Goal: Information Seeking & Learning: Learn about a topic

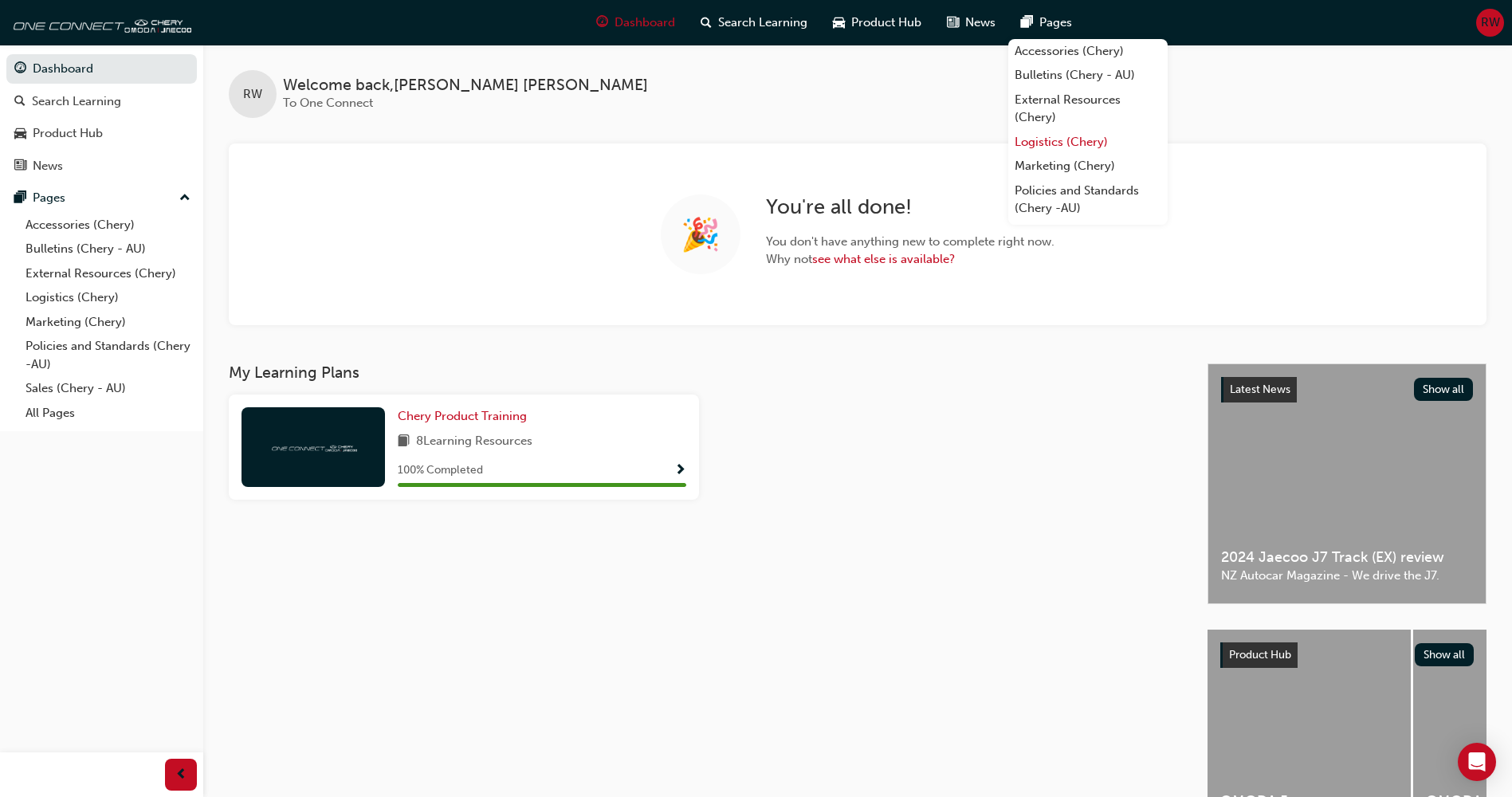
scroll to position [45, 0]
click at [1072, 209] on link "All Pages" at bounding box center [1088, 212] width 159 height 25
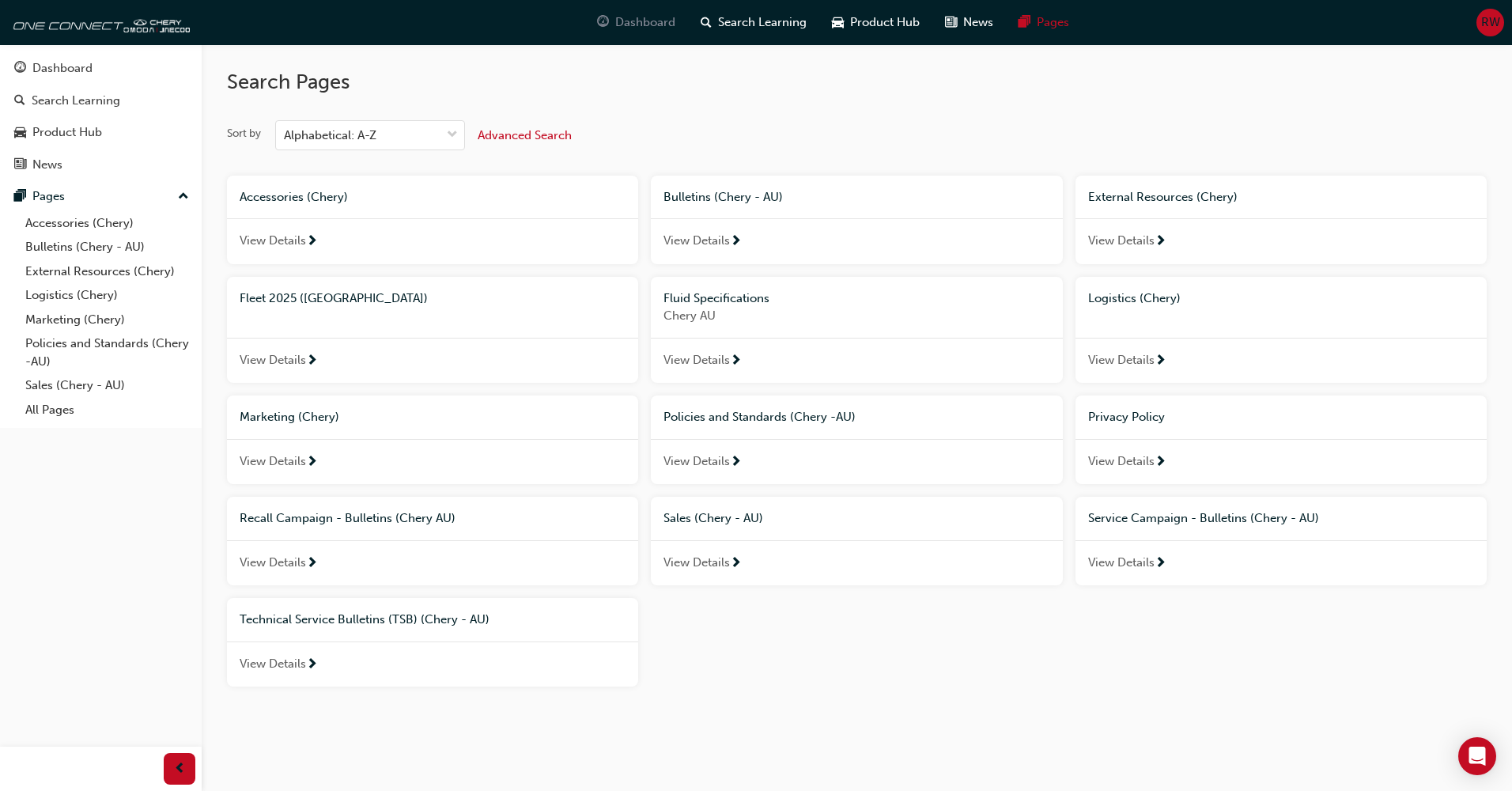
click at [647, 25] on span "Dashboard" at bounding box center [644, 22] width 60 height 18
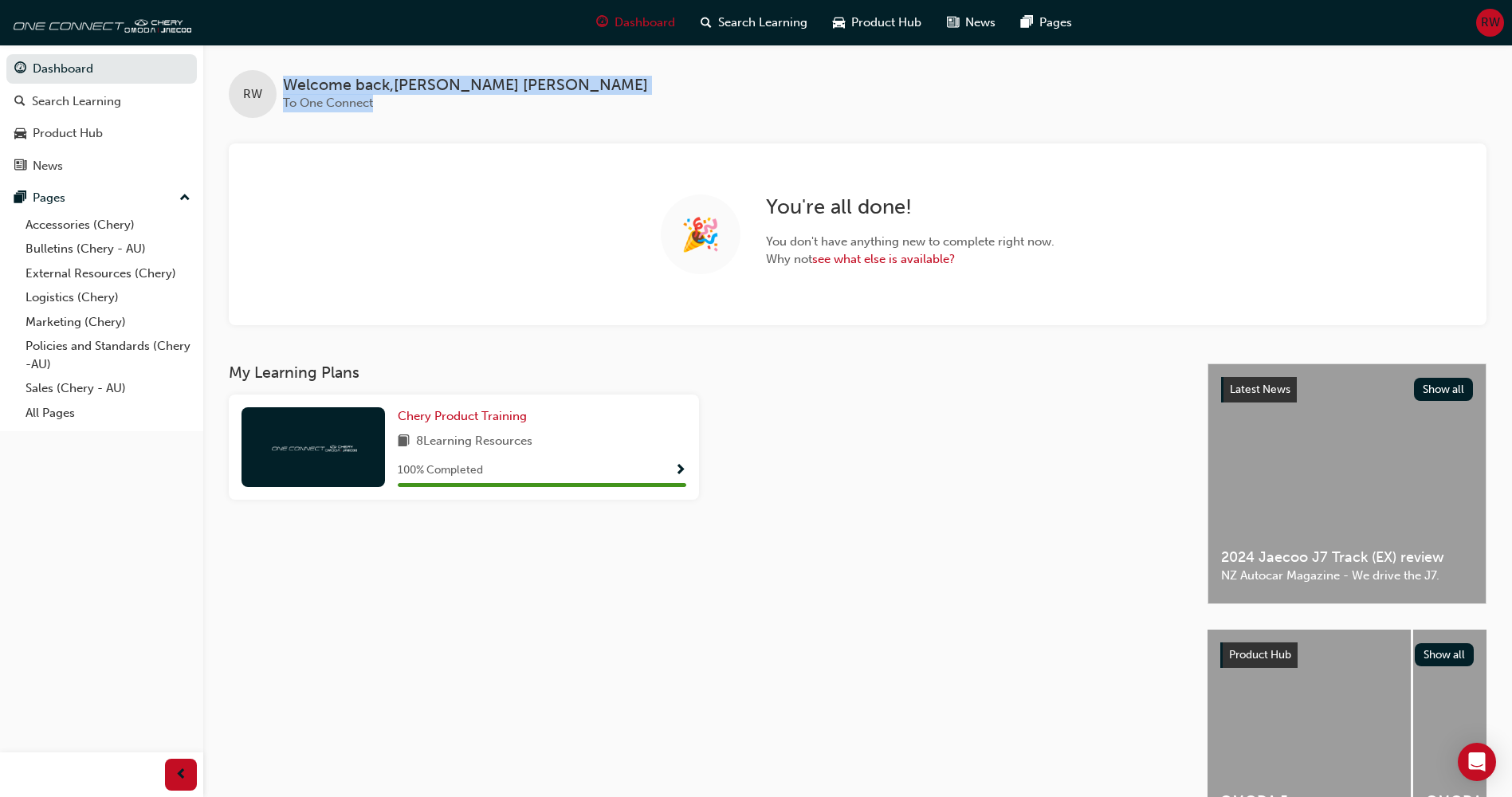
drag, startPoint x: 302, startPoint y: 82, endPoint x: 485, endPoint y: 101, distance: 184.0
click at [485, 101] on div "Welcome back , [PERSON_NAME] To One Connect" at bounding box center [465, 94] width 365 height 35
click at [390, 100] on div "Welcome back , [PERSON_NAME] To One Connect" at bounding box center [465, 94] width 365 height 35
drag, startPoint x: 384, startPoint y: 105, endPoint x: 283, endPoint y: 106, distance: 101.0
click at [283, 106] on div "Welcome back , [PERSON_NAME] To One Connect" at bounding box center [465, 94] width 365 height 35
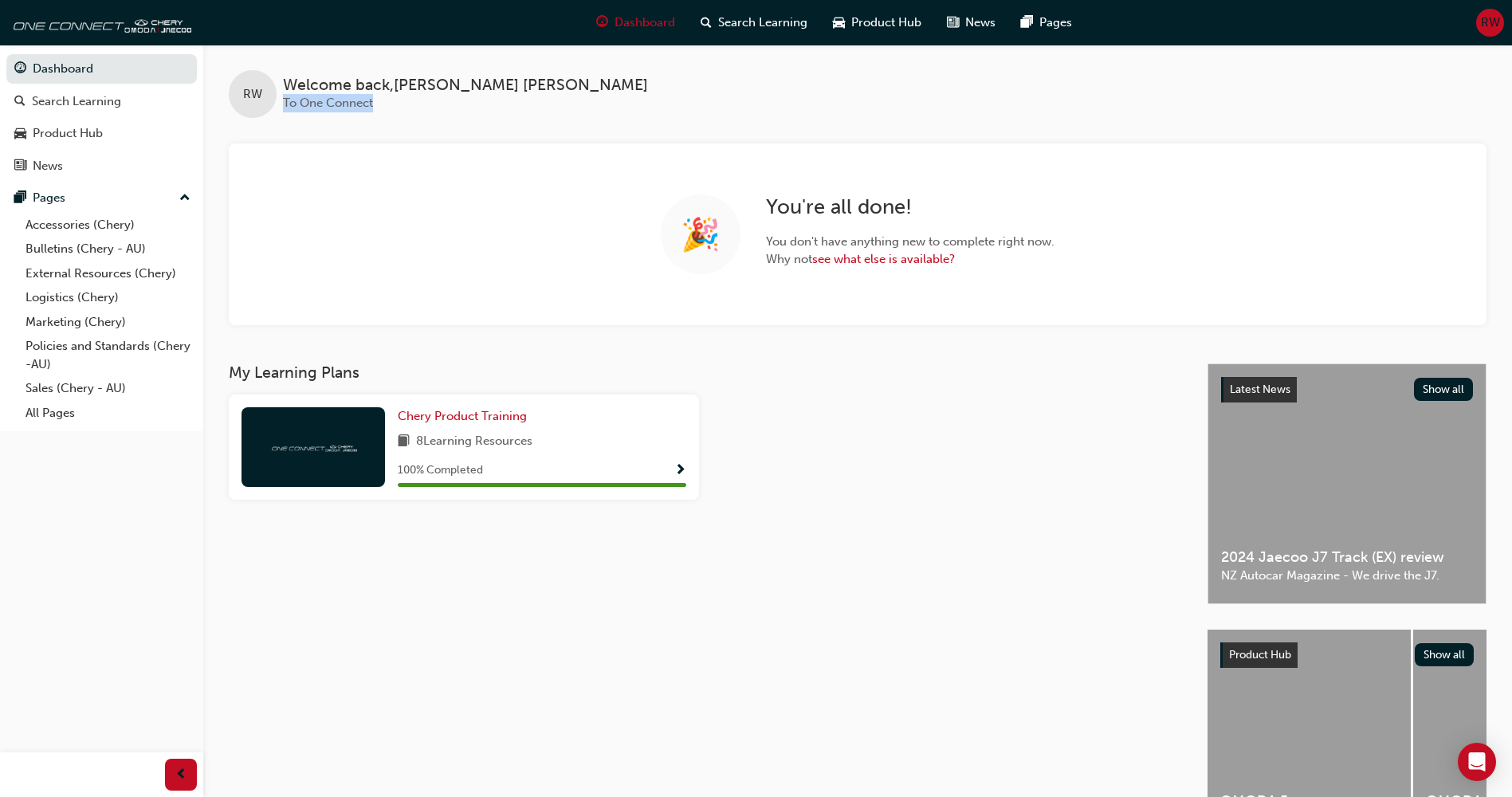
drag, startPoint x: 283, startPoint y: 106, endPoint x: 371, endPoint y: 112, distance: 88.2
click at [371, 112] on div "RW Welcome back , [PERSON_NAME] To One Connect" at bounding box center [858, 81] width 1309 height 73
click at [1456, 381] on button "Show all" at bounding box center [1443, 389] width 59 height 23
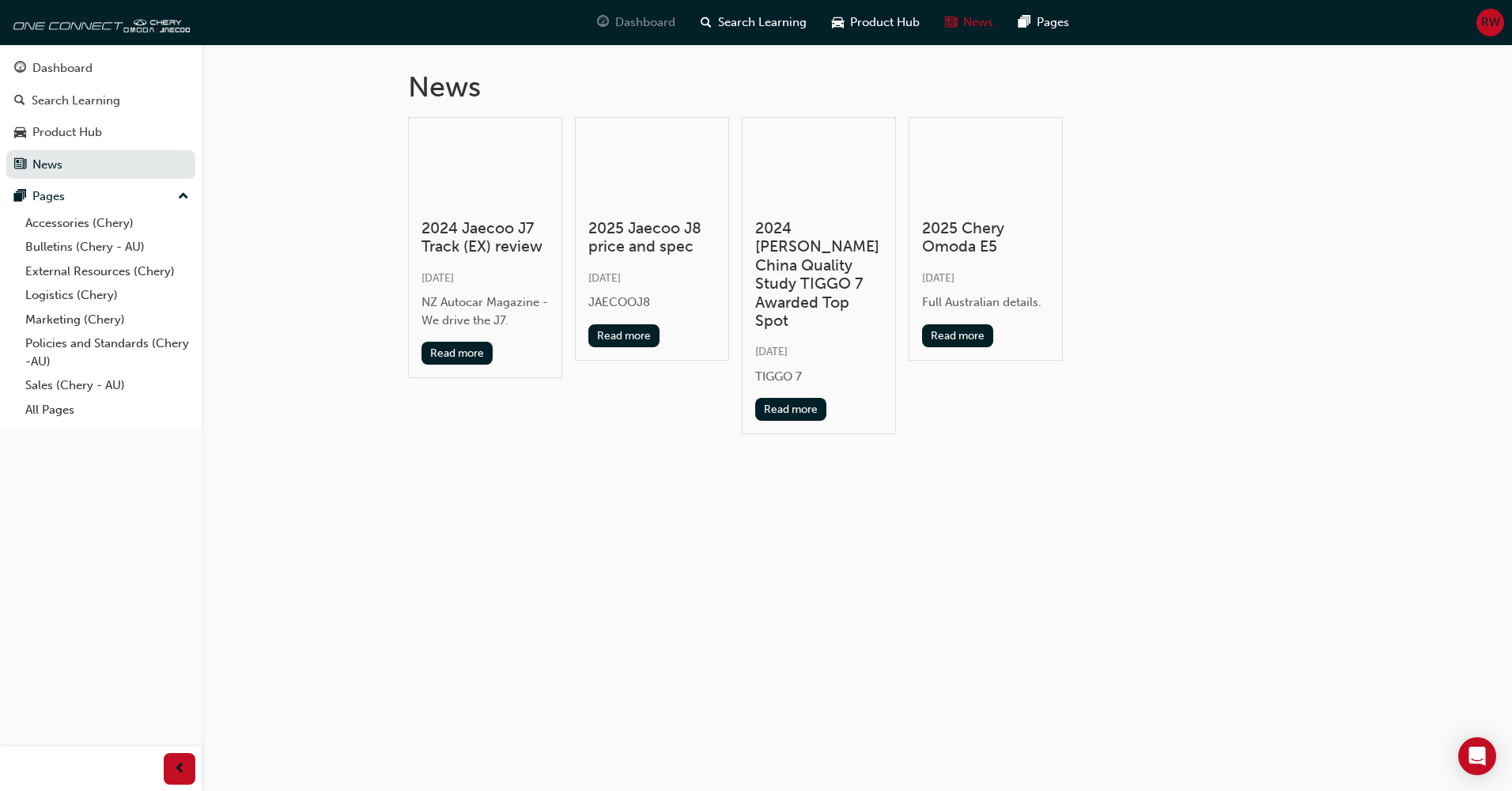
click at [649, 19] on span "Dashboard" at bounding box center [644, 22] width 60 height 18
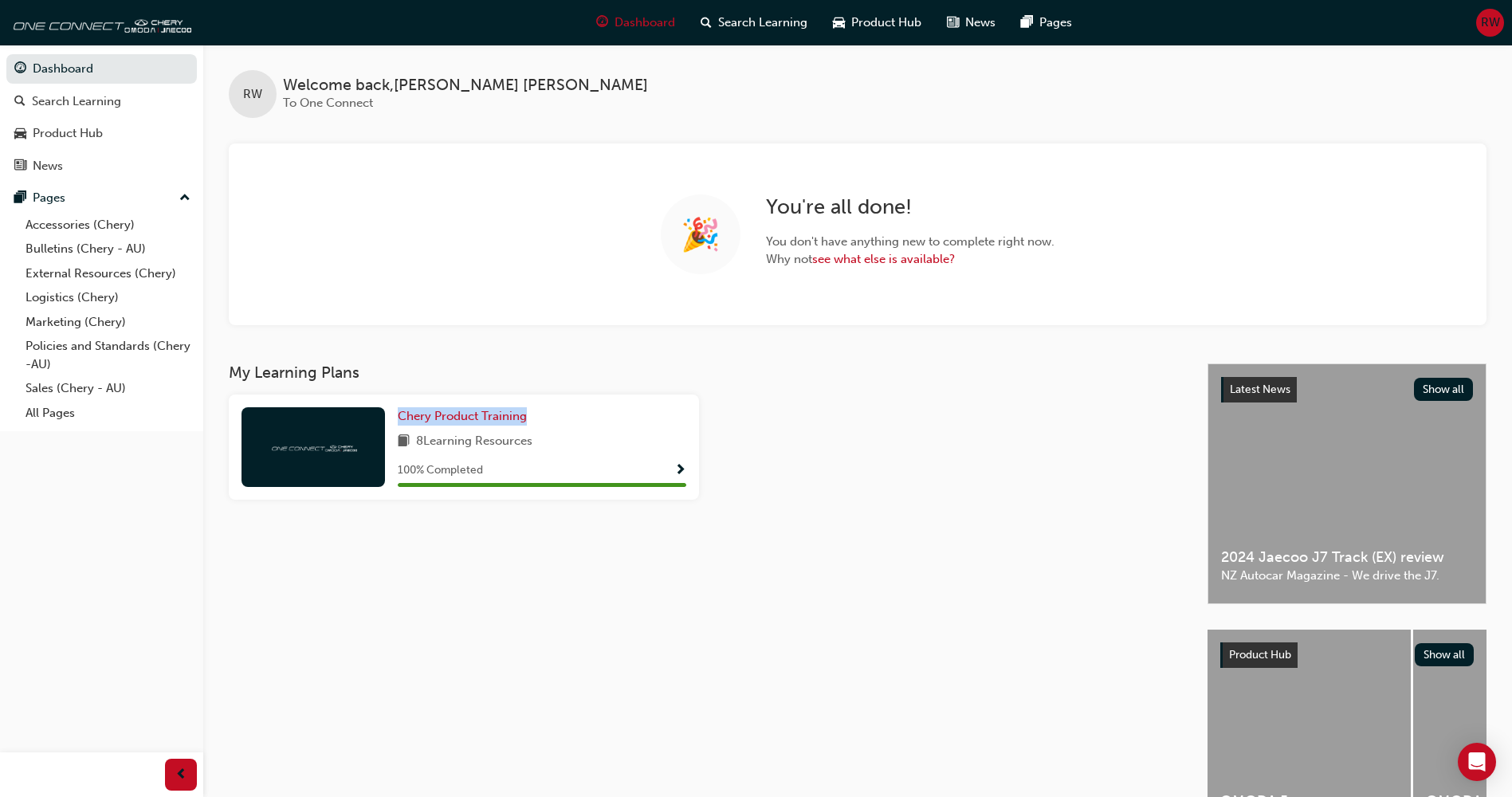
drag, startPoint x: 561, startPoint y: 416, endPoint x: 397, endPoint y: 408, distance: 164.2
click at [397, 408] on div "Chery Product Training 8 Learning Resources 100 % Completed" at bounding box center [464, 446] width 470 height 105
click at [636, 408] on div "Chery Product Training" at bounding box center [542, 417] width 289 height 18
click at [84, 131] on div "Product Hub" at bounding box center [68, 134] width 70 height 18
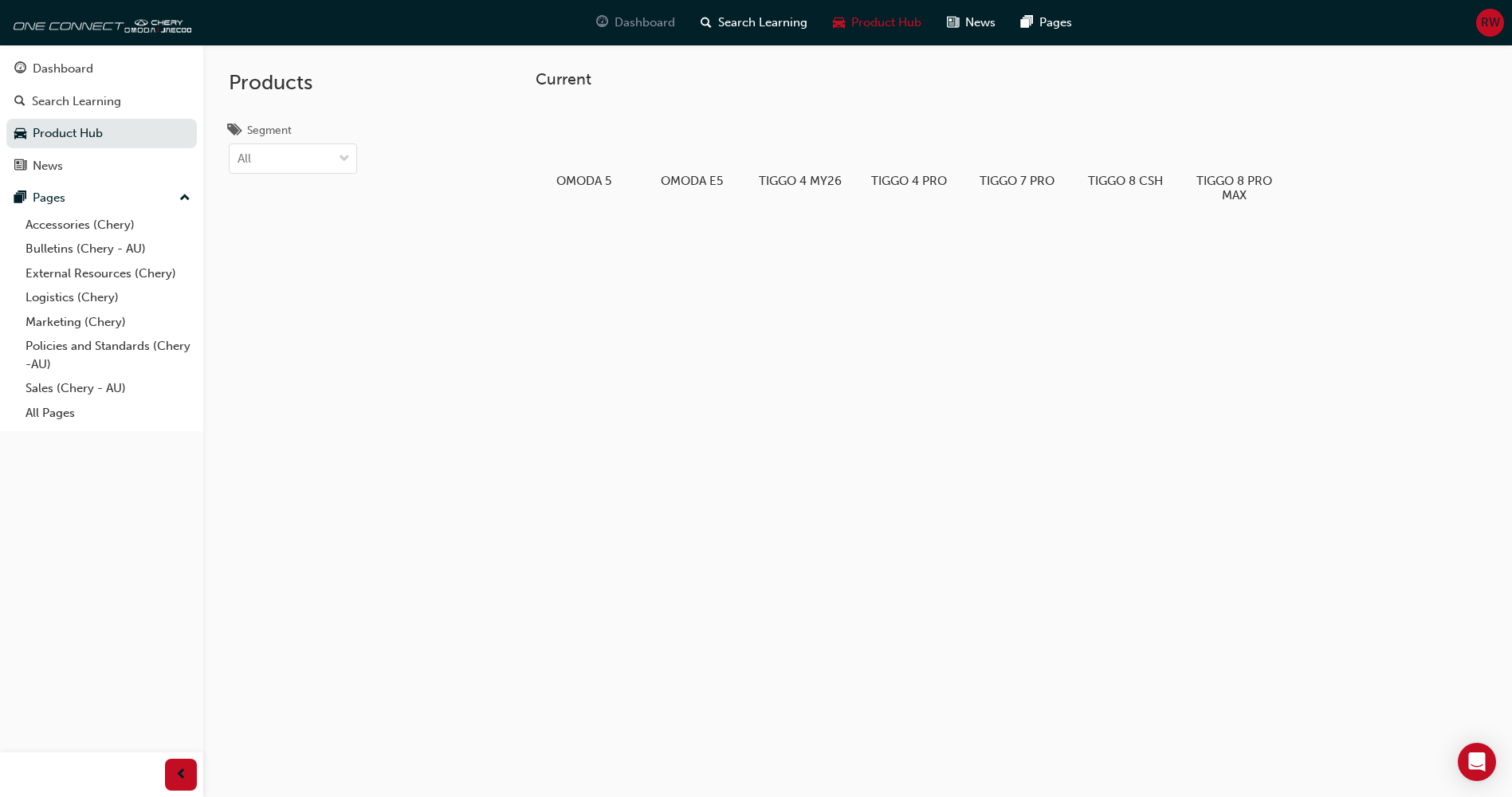
click at [624, 32] on div "Dashboard" at bounding box center [636, 23] width 105 height 33
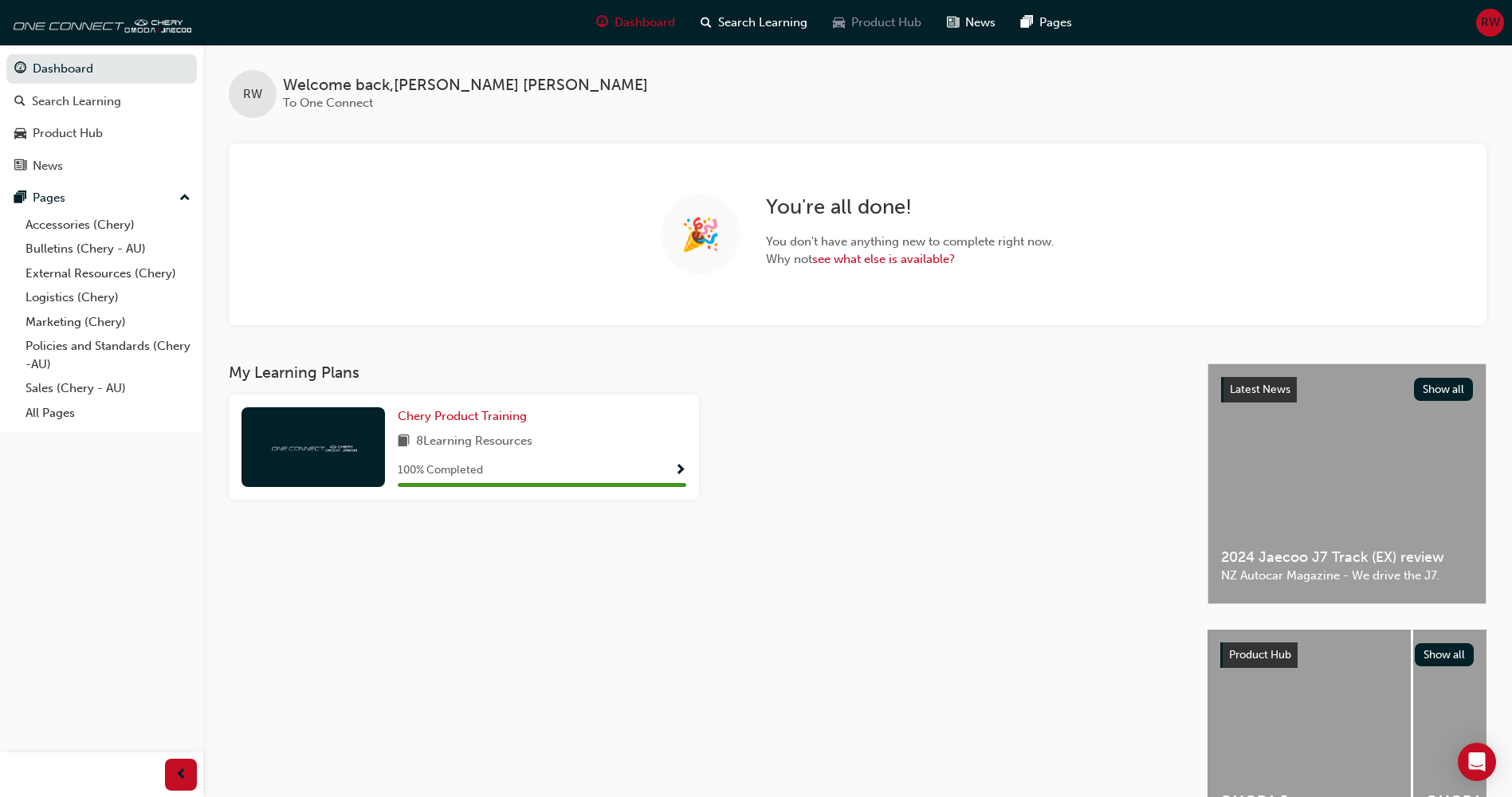
click at [850, 35] on div "Product Hub" at bounding box center [877, 23] width 114 height 33
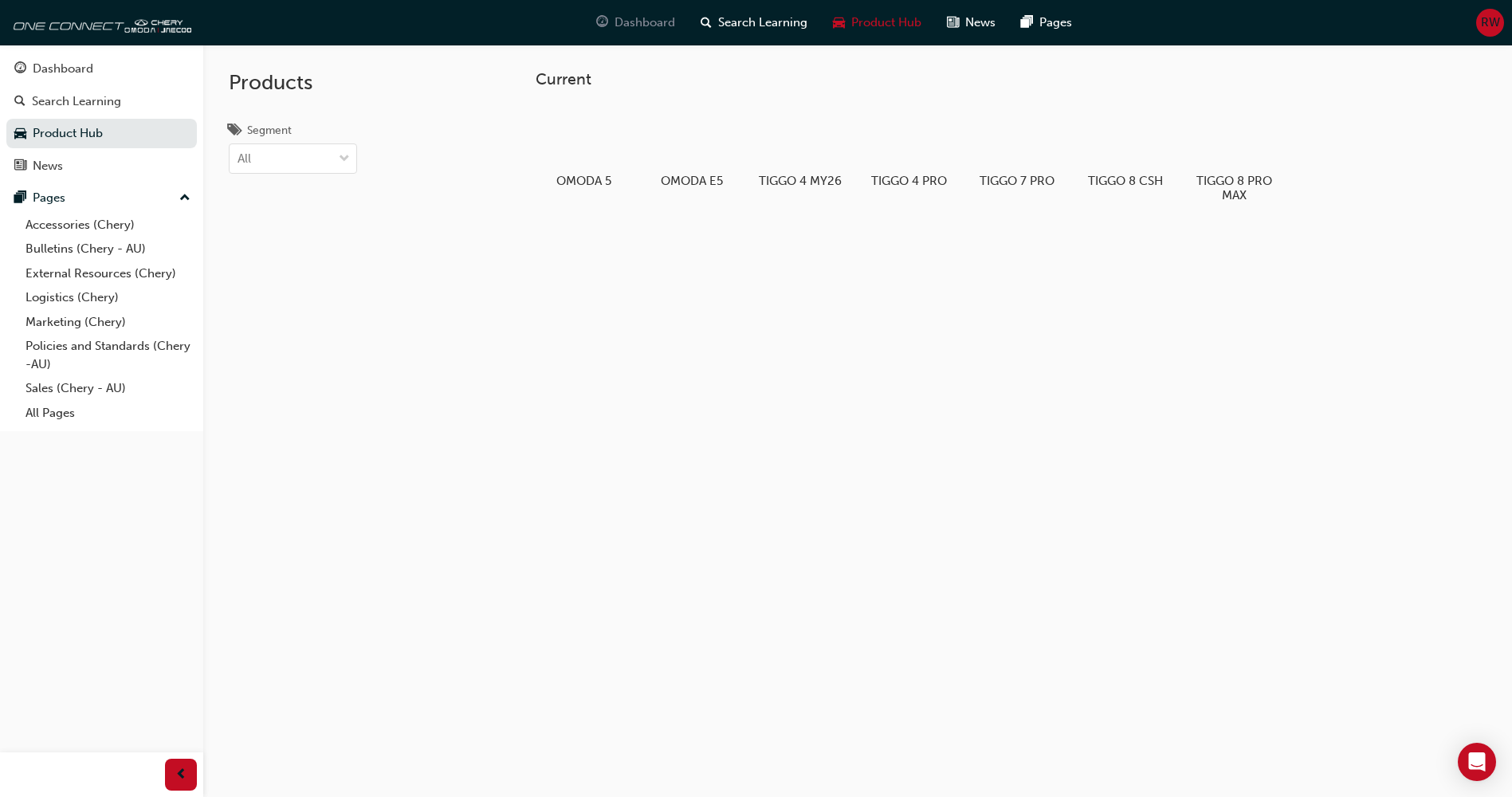
click at [657, 17] on span "Dashboard" at bounding box center [645, 22] width 60 height 18
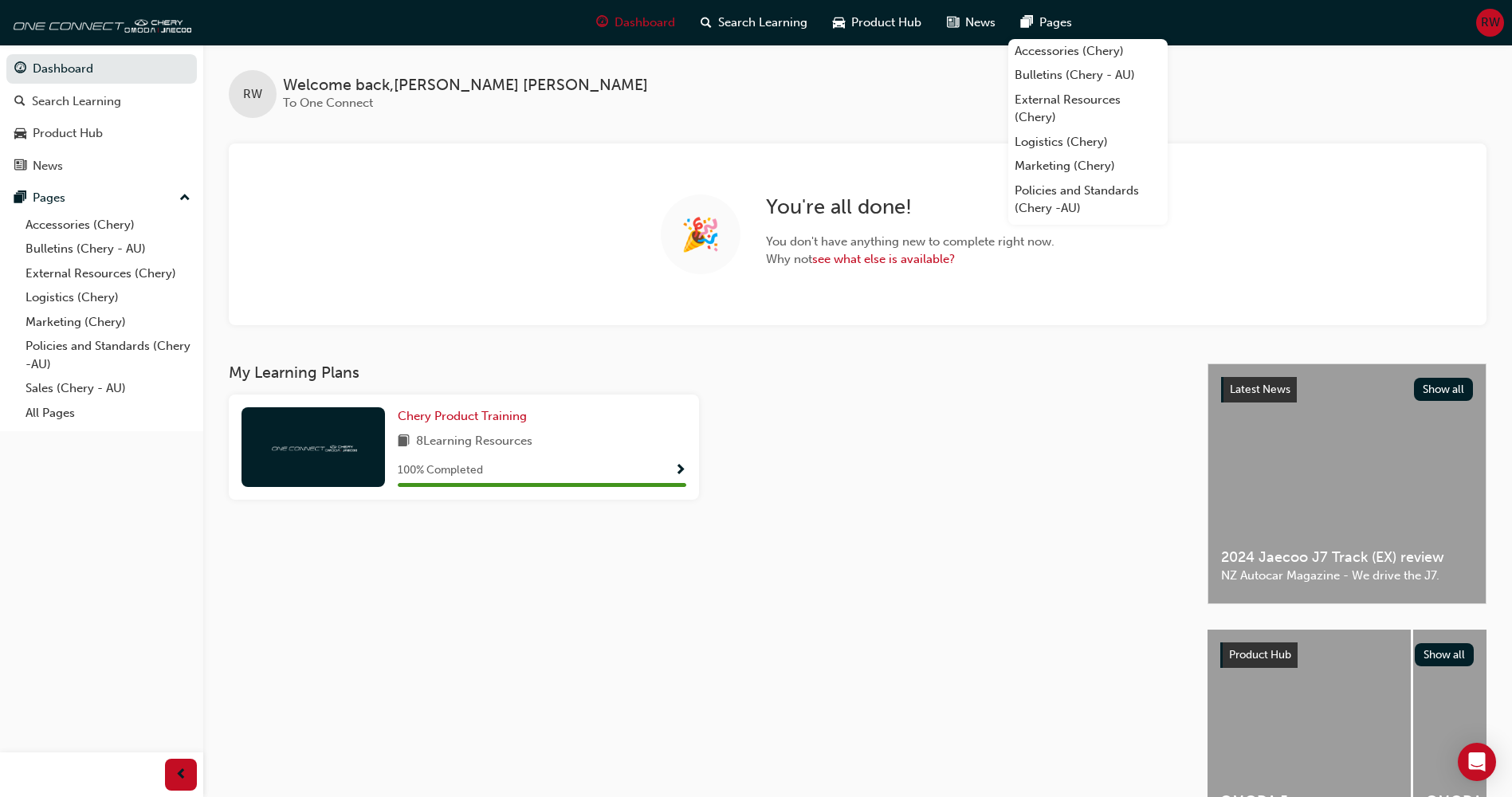
click at [839, 128] on div "RW Welcome back , [PERSON_NAME] To One Connect 🎉 You ' re all done! You don ' t…" at bounding box center [858, 185] width 1309 height 281
click at [974, 22] on span "News" at bounding box center [980, 22] width 31 height 18
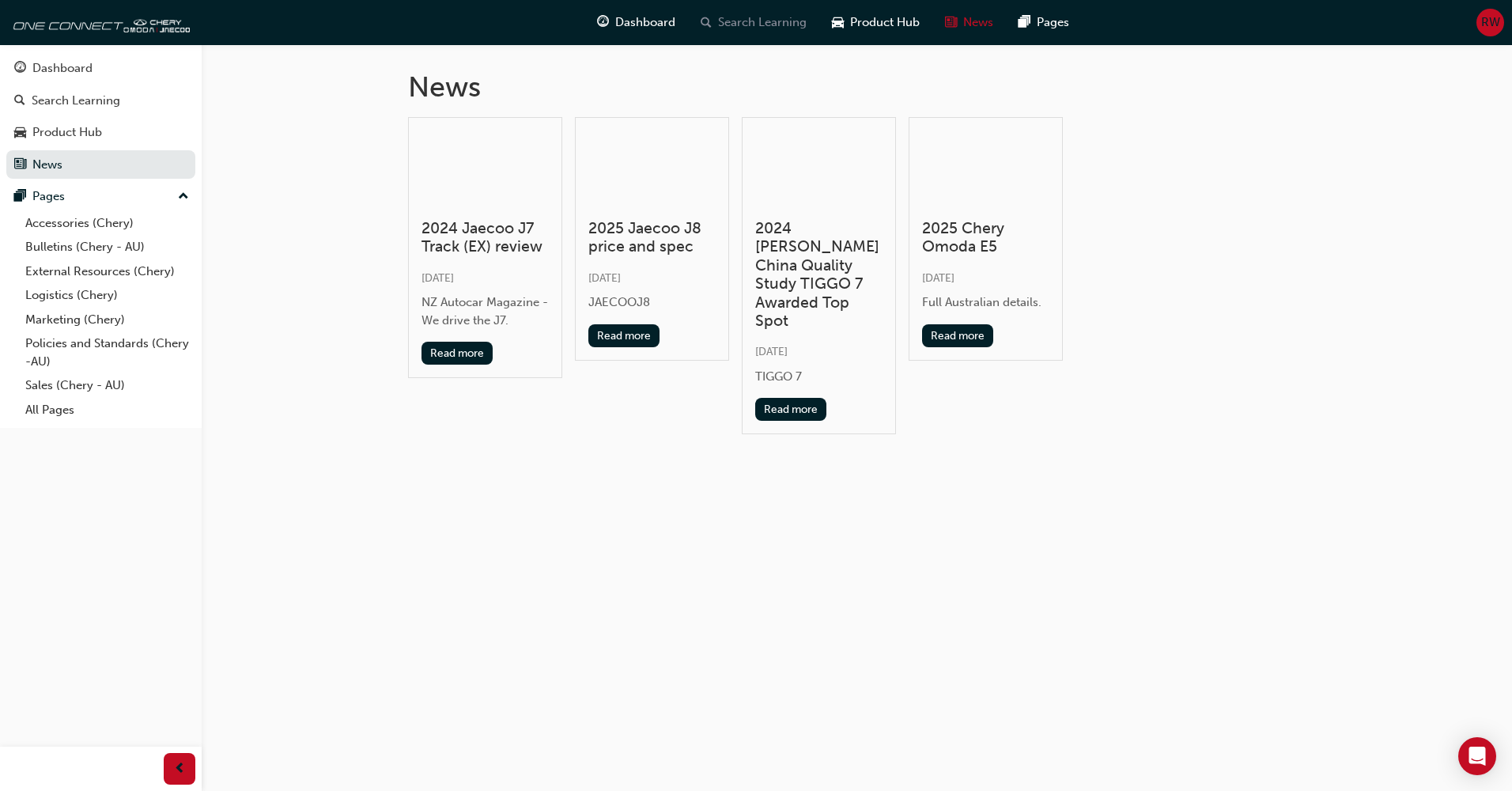
click at [742, 18] on span "Search Learning" at bounding box center [762, 22] width 88 height 18
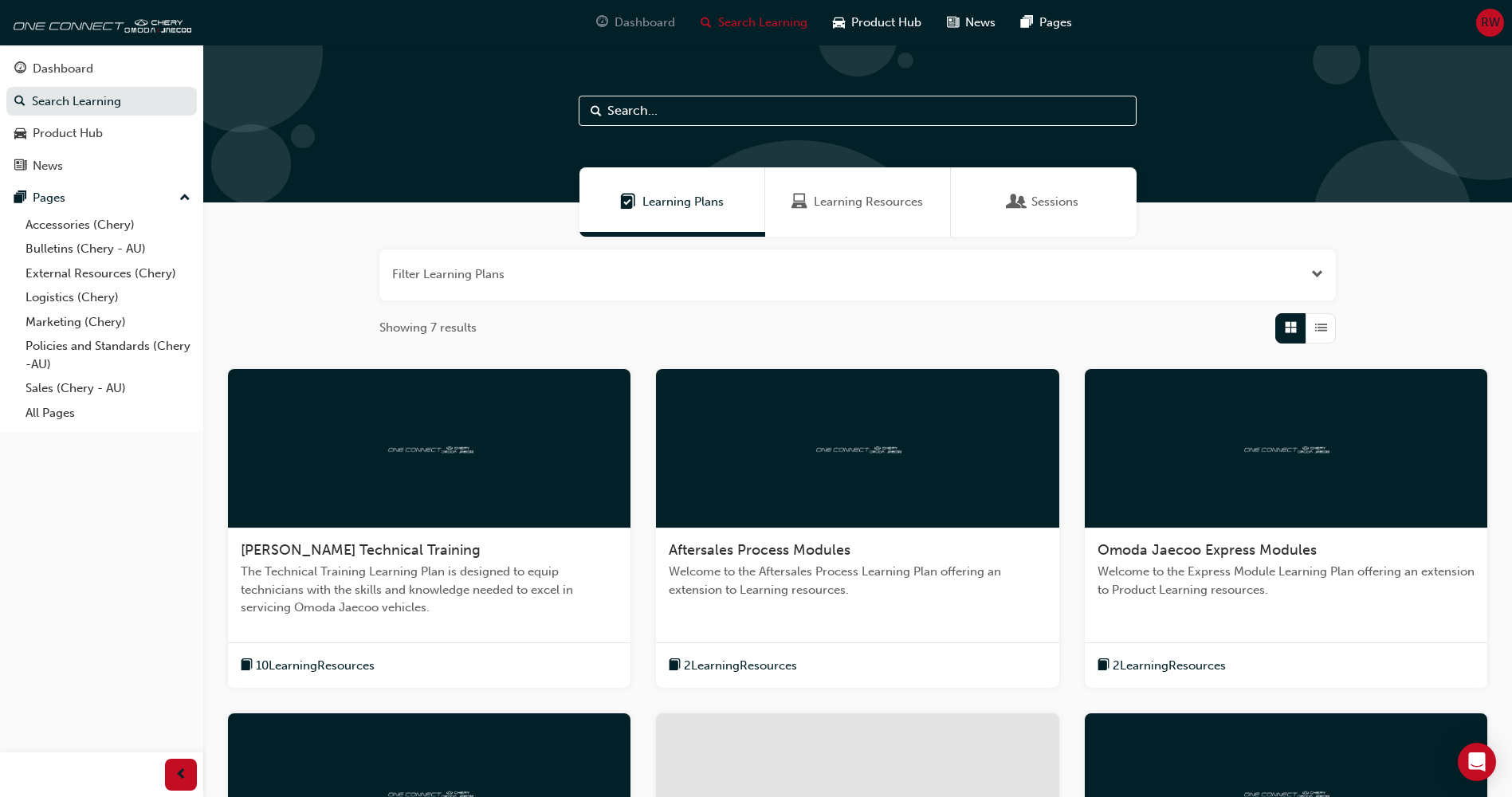
click at [656, 33] on div "Dashboard" at bounding box center [636, 23] width 105 height 33
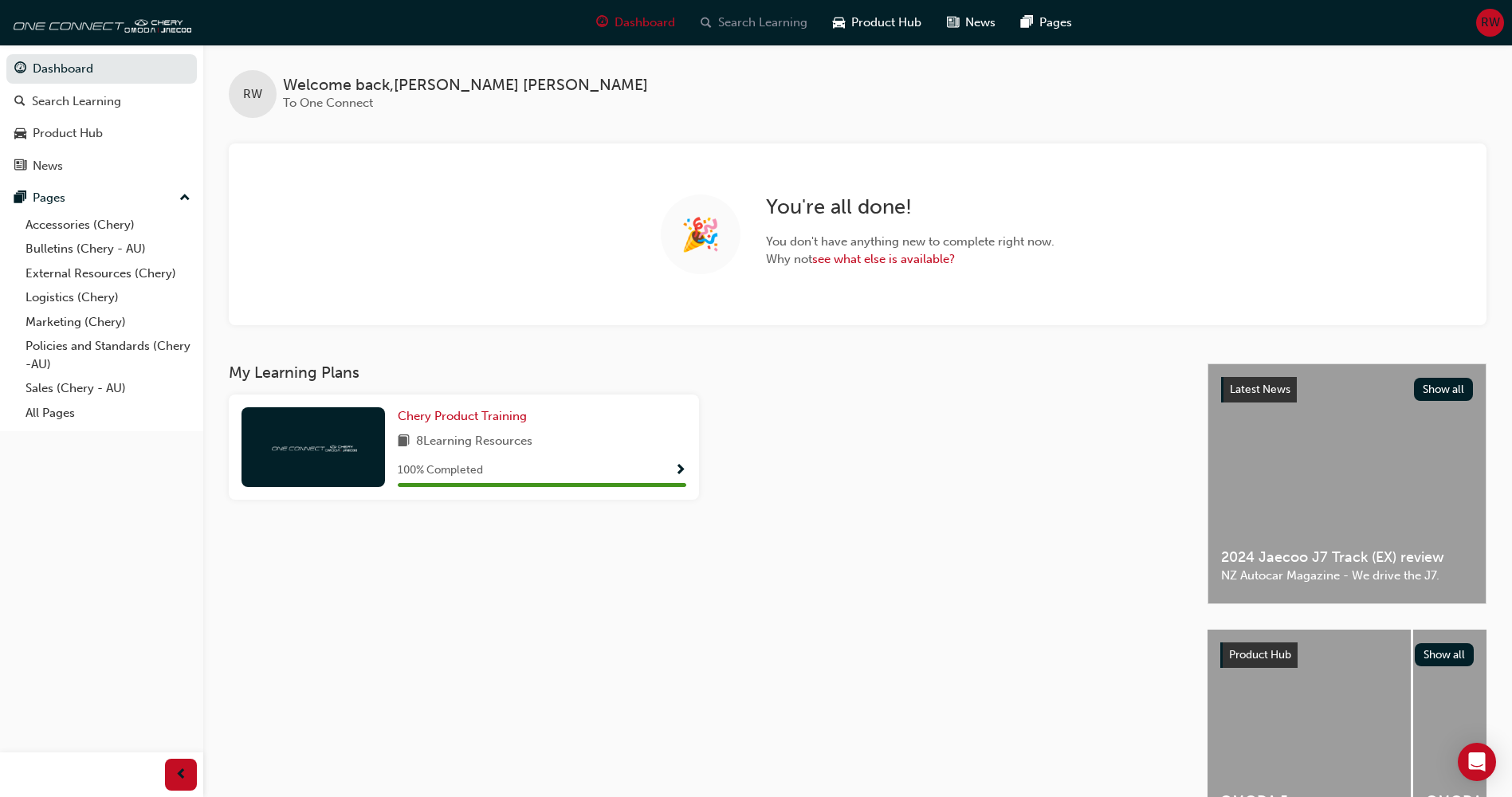
click at [742, 20] on span "Search Learning" at bounding box center [763, 22] width 89 height 18
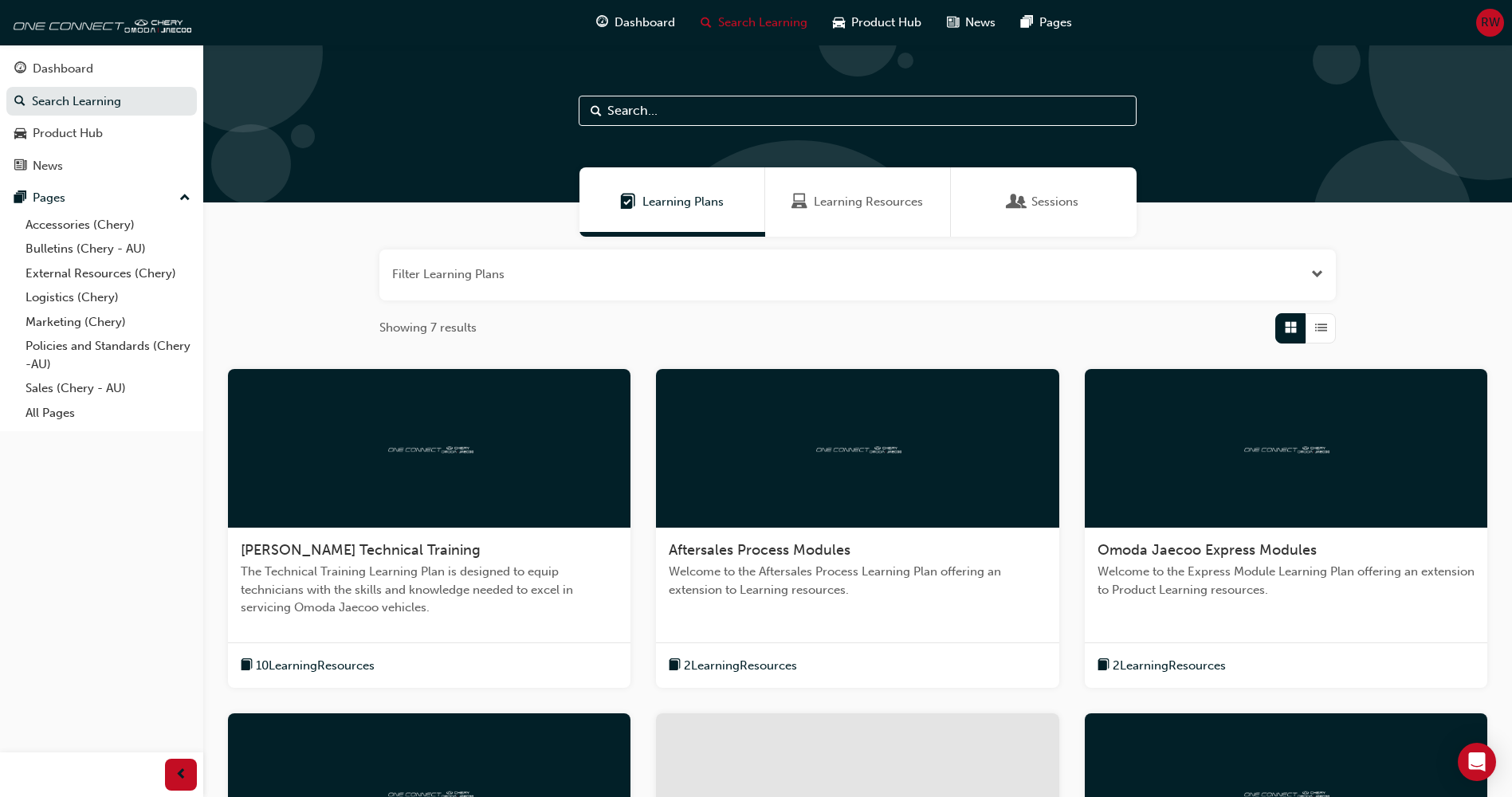
drag, startPoint x: 790, startPoint y: 202, endPoint x: 812, endPoint y: 202, distance: 22.0
click at [791, 202] on div "Learning Resources" at bounding box center [858, 202] width 186 height 69
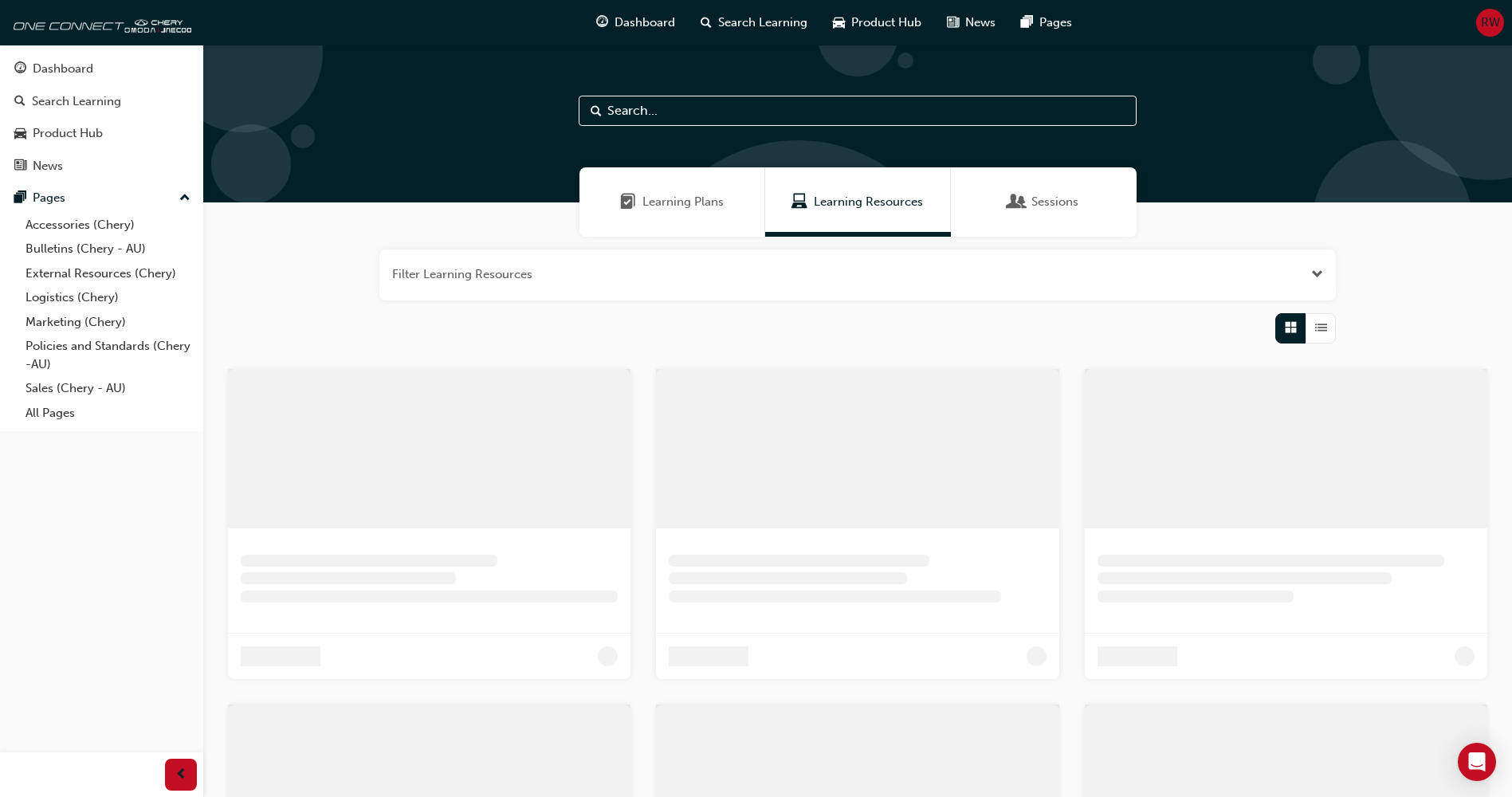
click at [1007, 205] on div "Sessions" at bounding box center [1043, 202] width 186 height 69
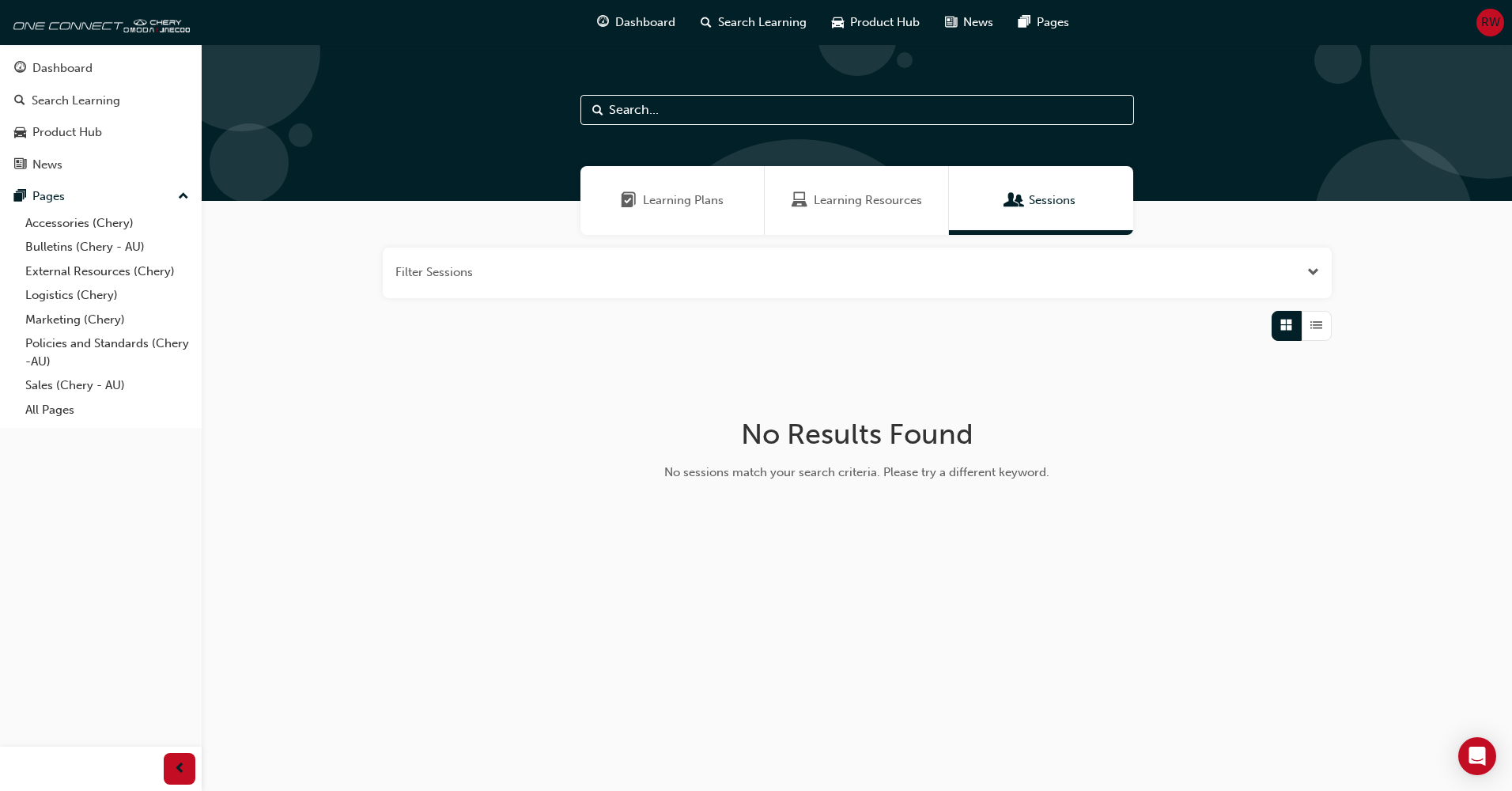
click at [675, 203] on span "Learning Plans" at bounding box center [683, 201] width 81 height 18
